Goal: Task Accomplishment & Management: Manage account settings

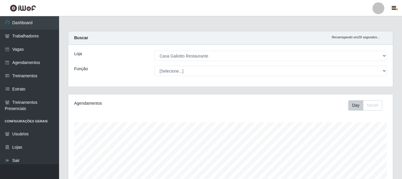
select select "279"
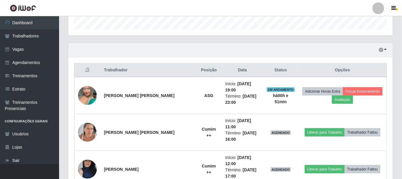
click at [30, 62] on link "Agendamentos" at bounding box center [29, 62] width 59 height 13
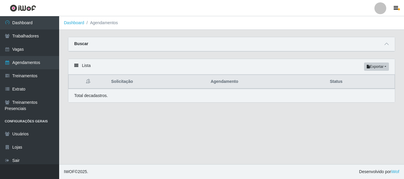
click at [382, 42] on div "Buscar" at bounding box center [231, 44] width 326 height 14
click at [385, 45] on icon at bounding box center [386, 44] width 4 height 4
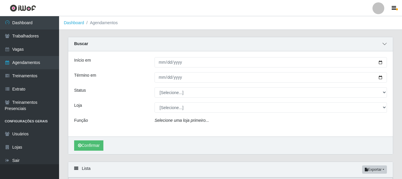
click at [385, 45] on icon at bounding box center [385, 44] width 4 height 4
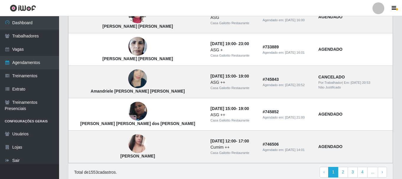
scroll to position [414, 0]
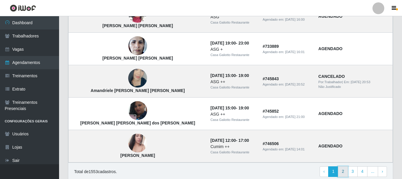
click at [341, 171] on link "2" at bounding box center [343, 172] width 10 height 11
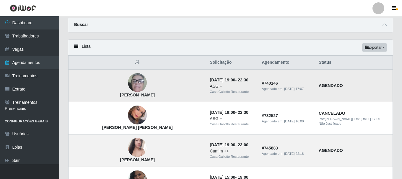
scroll to position [30, 0]
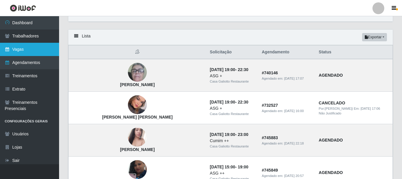
click at [40, 52] on link "Vagas" at bounding box center [29, 49] width 59 height 13
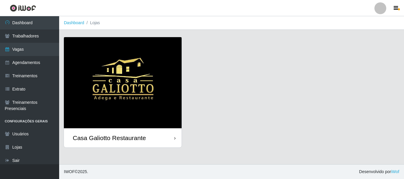
click at [153, 74] on img at bounding box center [123, 82] width 118 height 91
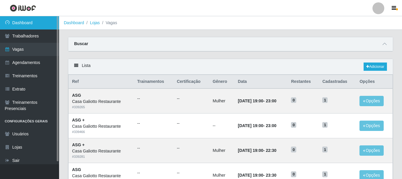
click at [38, 26] on link "Dashboard" at bounding box center [29, 22] width 59 height 13
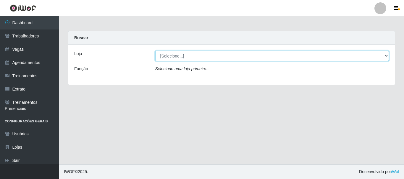
click at [204, 57] on select "[Selecione...] Casa Galiotto Restaurante" at bounding box center [272, 56] width 234 height 10
select select "279"
click at [155, 51] on select "[Selecione...] Casa Galiotto Restaurante" at bounding box center [272, 56] width 234 height 10
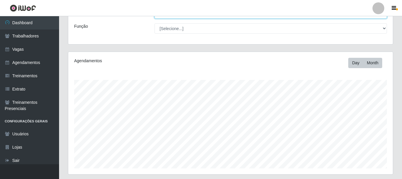
scroll to position [134, 0]
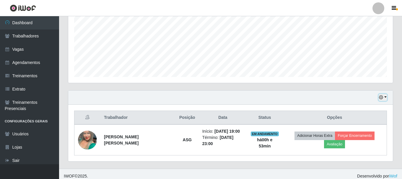
click at [385, 98] on button "button" at bounding box center [383, 97] width 8 height 7
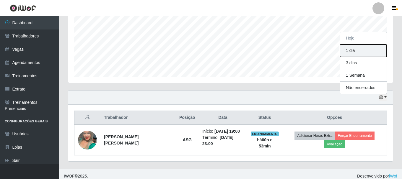
click at [353, 50] on button "1 dia" at bounding box center [363, 51] width 47 height 12
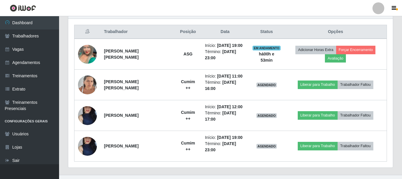
scroll to position [223, 0]
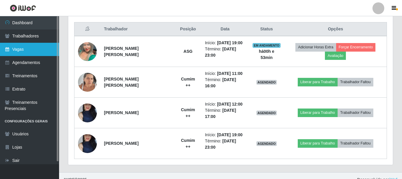
click at [20, 48] on link "Vagas" at bounding box center [29, 49] width 59 height 13
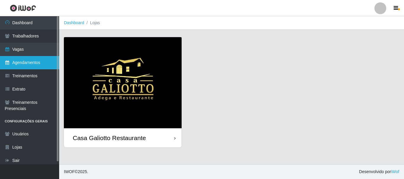
click at [29, 62] on link "Agendamentos" at bounding box center [29, 62] width 59 height 13
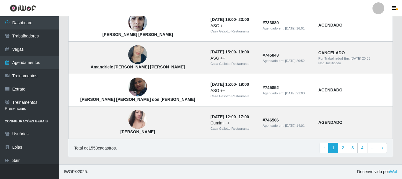
scroll to position [438, 0]
click at [344, 148] on link "2" at bounding box center [343, 148] width 10 height 11
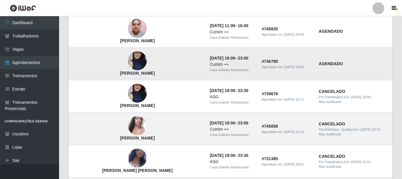
scroll to position [236, 0]
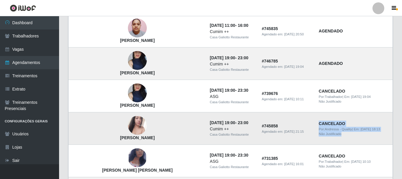
drag, startPoint x: 301, startPoint y: 123, endPoint x: 336, endPoint y: 135, distance: 36.9
click at [336, 135] on td "CANCELADO Por: Andressa - Quality | Em: 18/09/2025, 18:13 Não Justificado" at bounding box center [353, 129] width 77 height 33
copy td "CANCELADO Por: Andressa - Quality | Em: 18/09/2025, 18:13 Não Justificado"
